Goal: Task Accomplishment & Management: Complete application form

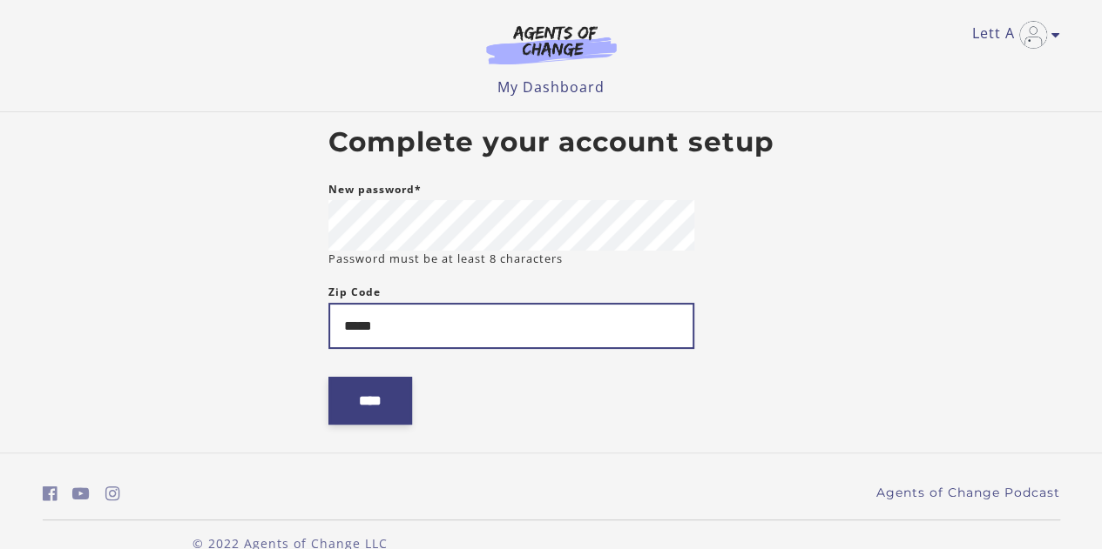
type input "*****"
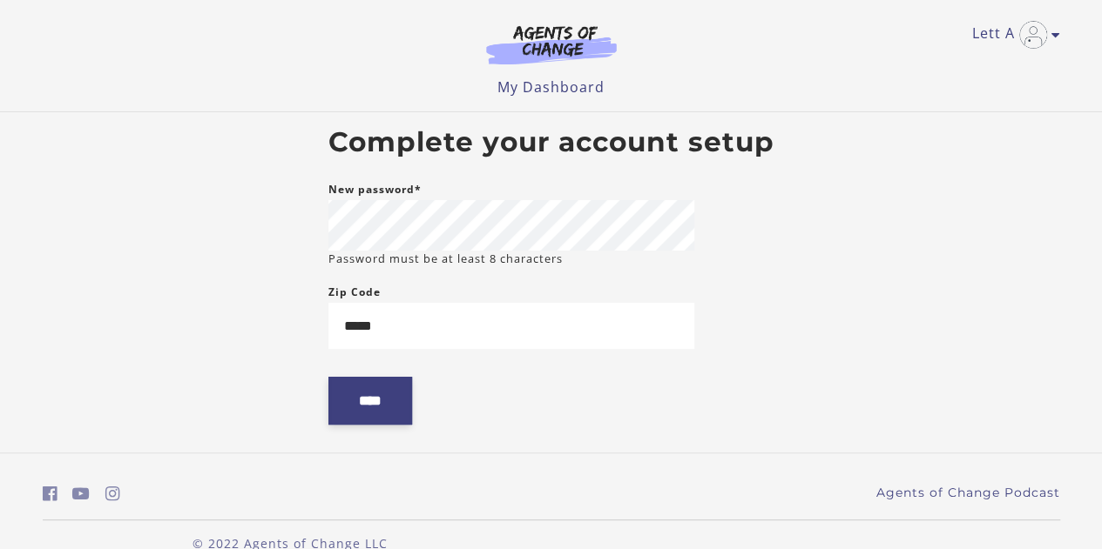
click at [404, 400] on input "****" at bounding box center [370, 401] width 84 height 48
